Goal: Information Seeking & Learning: Learn about a topic

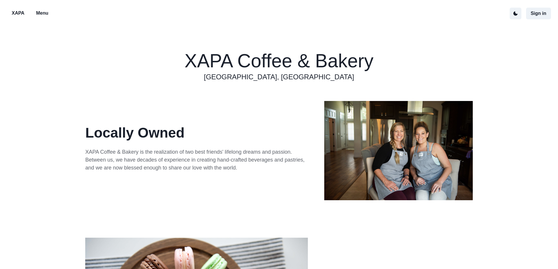
click at [42, 13] on p "Menu" at bounding box center [42, 13] width 12 height 7
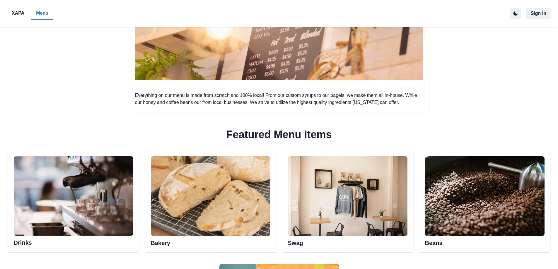
scroll to position [205, 0]
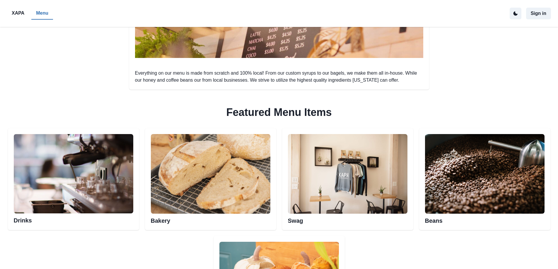
click at [92, 158] on img at bounding box center [73, 174] width 119 height 80
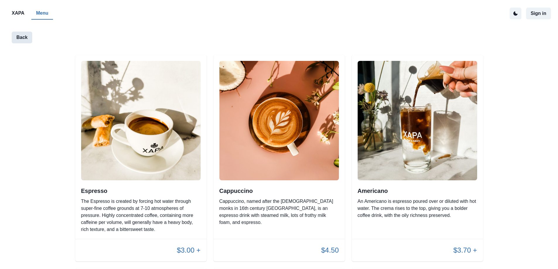
click at [23, 40] on button "Back" at bounding box center [22, 38] width 20 height 12
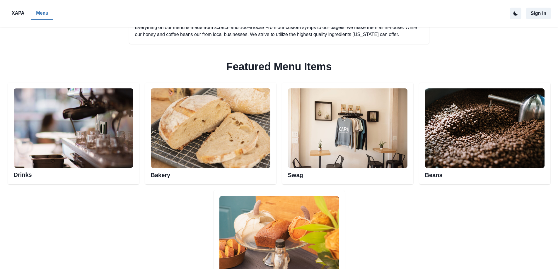
scroll to position [263, 0]
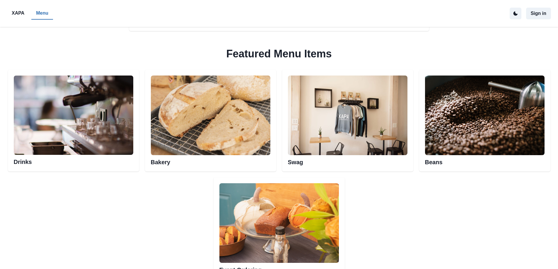
click at [203, 130] on img at bounding box center [210, 116] width 119 height 80
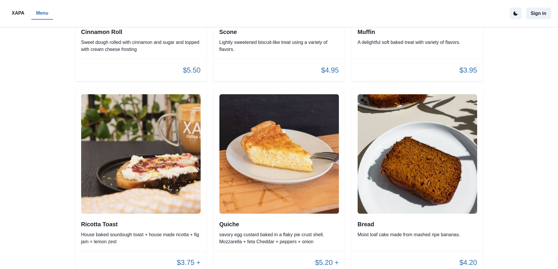
scroll to position [381, 0]
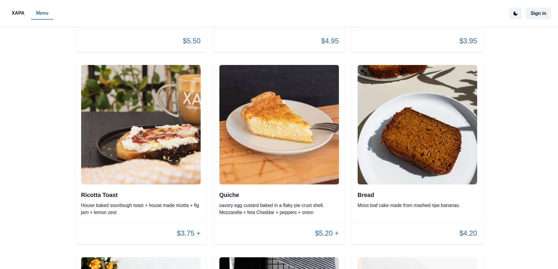
click at [122, 204] on p "House baked sourdough toast + house made ricotta + fig jam + lemon zest" at bounding box center [140, 209] width 119 height 14
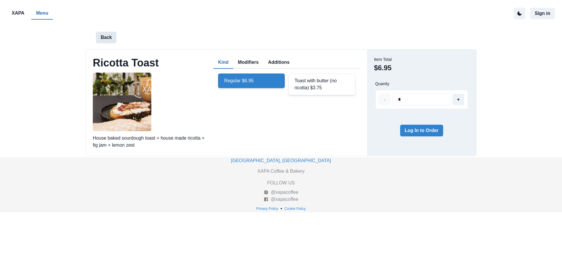
click at [107, 37] on button "Back" at bounding box center [106, 38] width 20 height 12
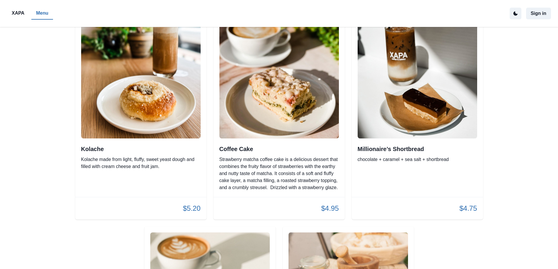
scroll to position [893, 0]
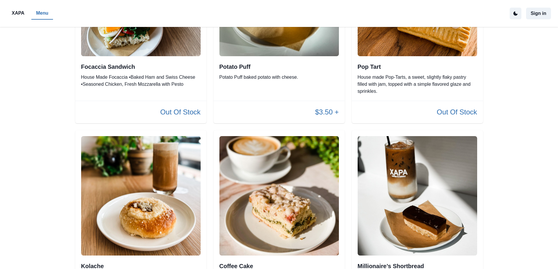
click at [13, 15] on p "XAPA" at bounding box center [18, 13] width 13 height 7
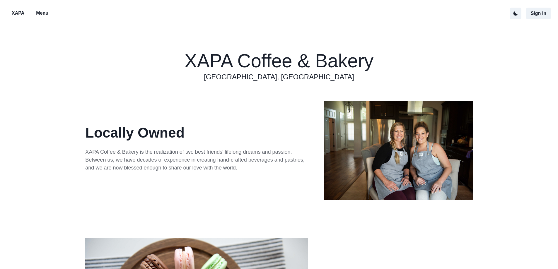
click at [46, 12] on p "Menu" at bounding box center [42, 13] width 12 height 7
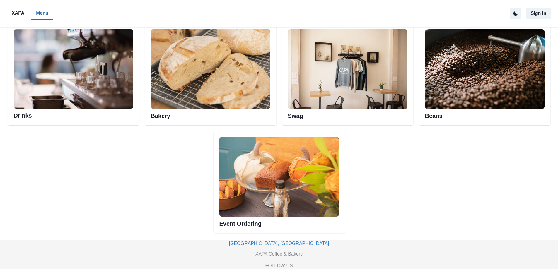
scroll to position [322, 0]
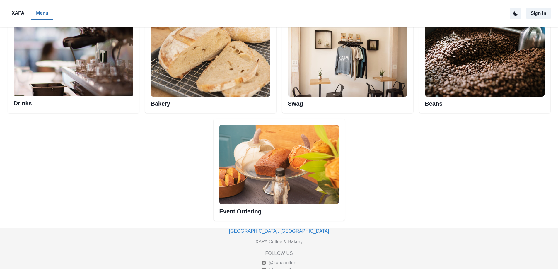
click at [454, 75] on img at bounding box center [484, 57] width 119 height 80
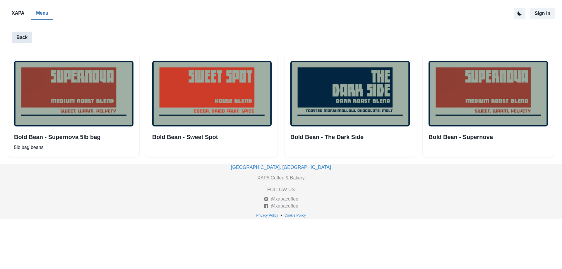
click at [21, 35] on button "Back" at bounding box center [22, 38] width 20 height 12
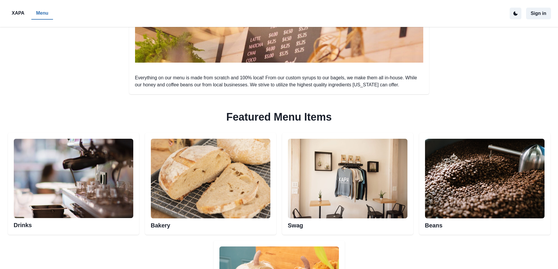
scroll to position [205, 0]
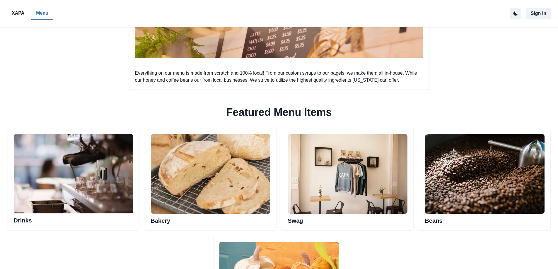
click at [107, 185] on img at bounding box center [73, 174] width 119 height 80
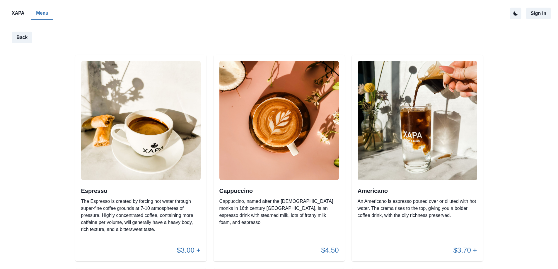
click at [379, 195] on div "Americano An Americano is espresso poured over or diluted with hot water. The c…" at bounding box center [416, 203] width 119 height 32
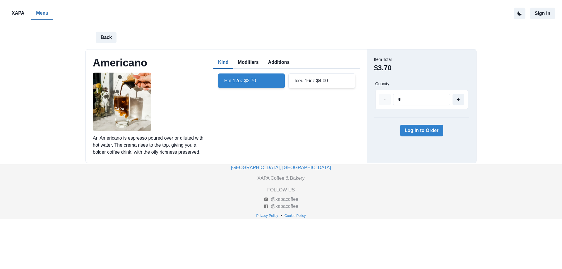
click at [251, 62] on button "Modifiers" at bounding box center [248, 62] width 30 height 12
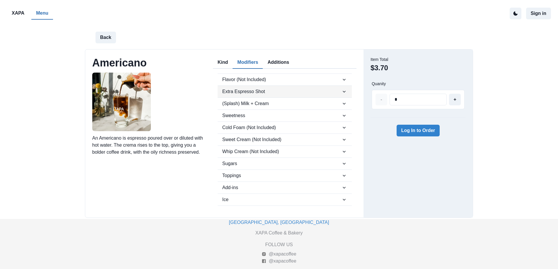
click at [273, 92] on span "Extra Espresso Shot" at bounding box center [281, 91] width 119 height 7
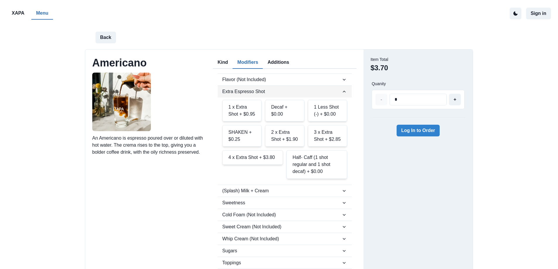
click at [273, 92] on span "Extra Espresso Shot" at bounding box center [281, 91] width 119 height 7
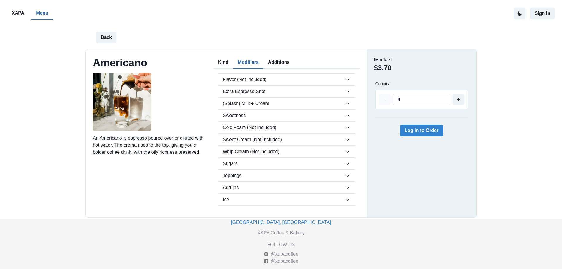
click at [273, 65] on button "Additions" at bounding box center [278, 62] width 31 height 12
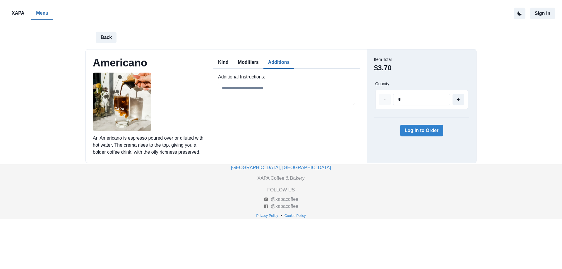
click at [227, 62] on button "Kind" at bounding box center [223, 62] width 20 height 12
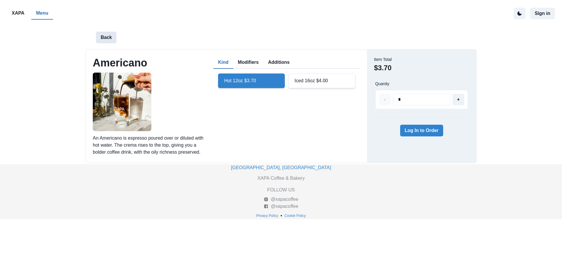
click at [100, 40] on button "Back" at bounding box center [106, 38] width 20 height 12
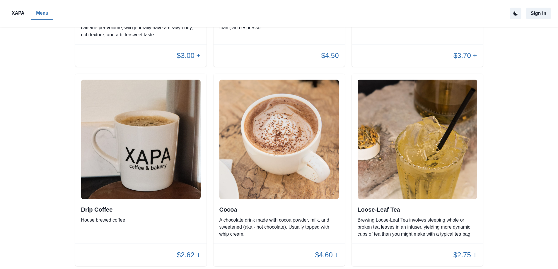
scroll to position [205, 0]
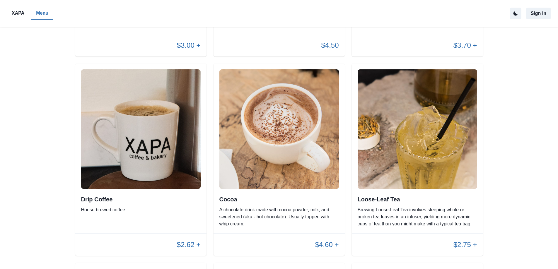
click at [114, 199] on h2 "Drip Coffee" at bounding box center [140, 199] width 119 height 7
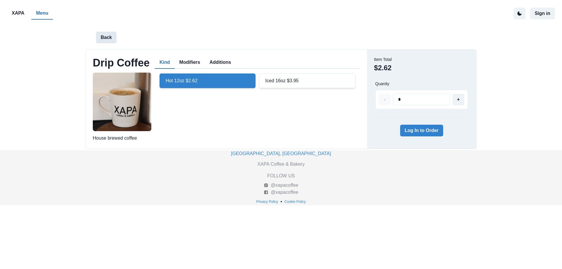
click at [107, 39] on button "Back" at bounding box center [106, 38] width 20 height 12
